Goal: Navigation & Orientation: Find specific page/section

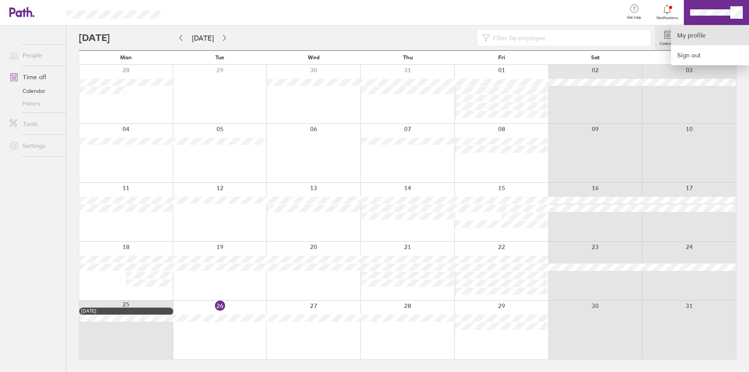
click at [701, 35] on link "My profile" at bounding box center [710, 35] width 78 height 20
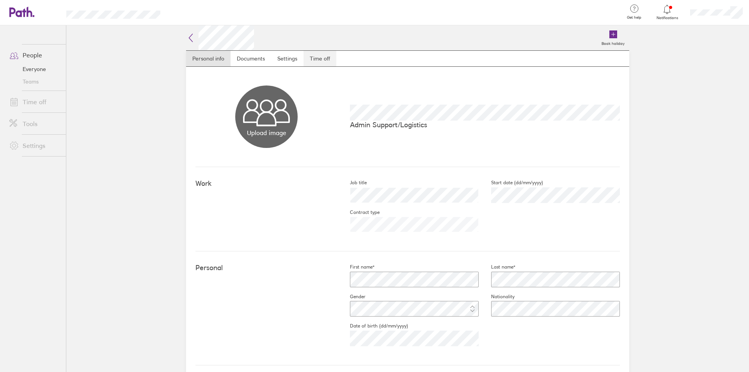
click at [319, 60] on link "Time off" at bounding box center [319, 59] width 33 height 16
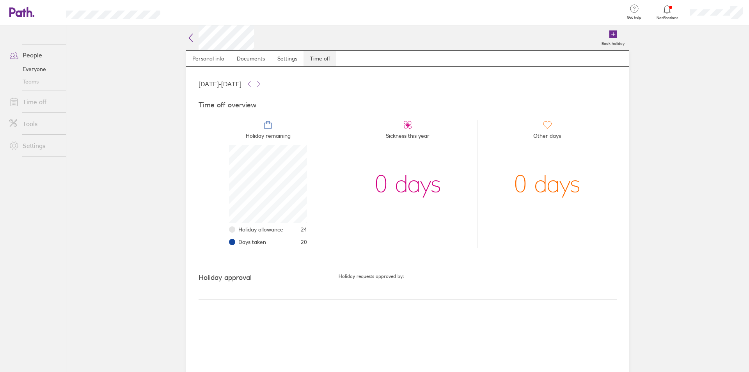
scroll to position [78, 78]
click at [22, 14] on icon at bounding box center [21, 12] width 25 height 11
